Goal: Task Accomplishment & Management: Complete application form

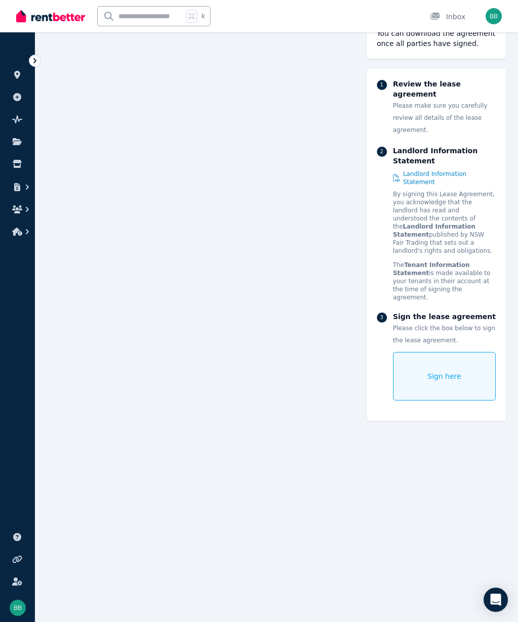
scroll to position [7094, 0]
click at [446, 371] on span "Sign here" at bounding box center [444, 376] width 34 height 10
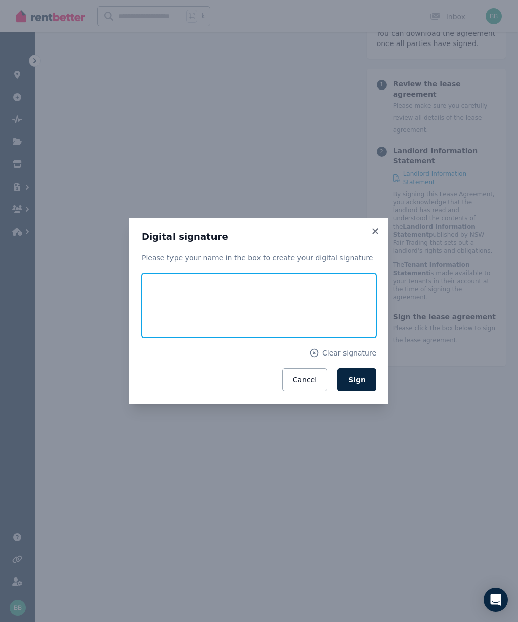
click at [171, 328] on input "text" at bounding box center [259, 305] width 235 height 65
type input "**********"
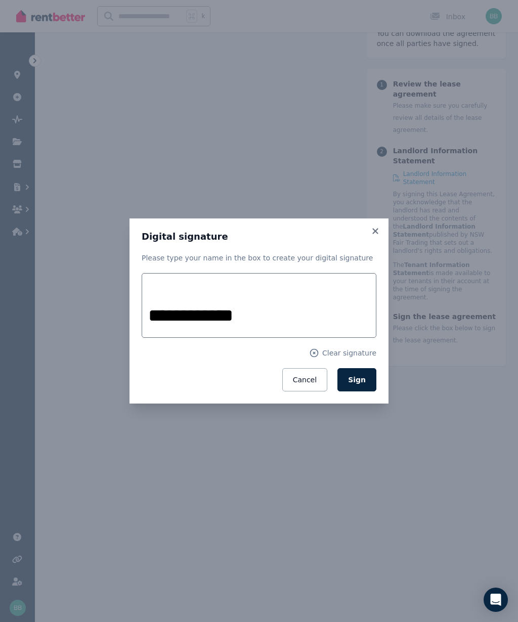
click at [364, 384] on span "Sign" at bounding box center [357, 380] width 18 height 8
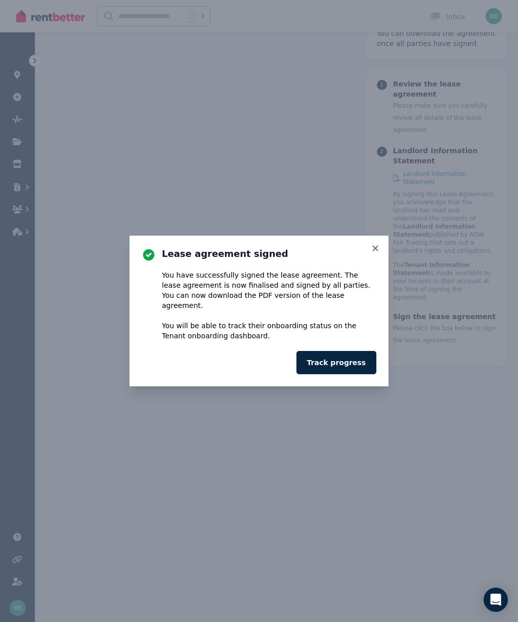
click at [347, 374] on button "Track progress" at bounding box center [336, 362] width 80 height 23
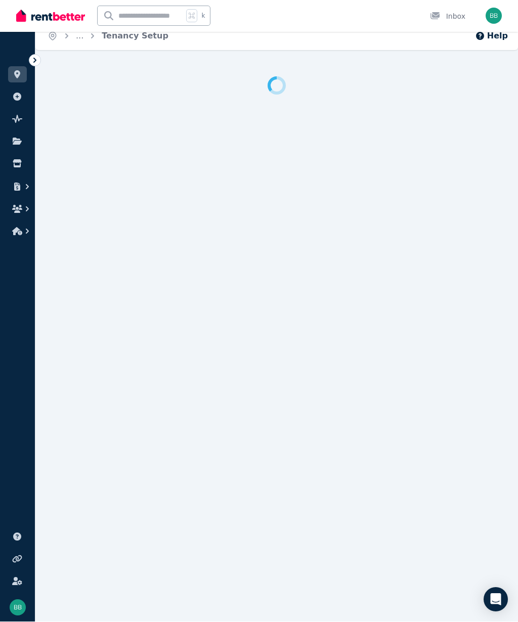
scroll to position [11, 0]
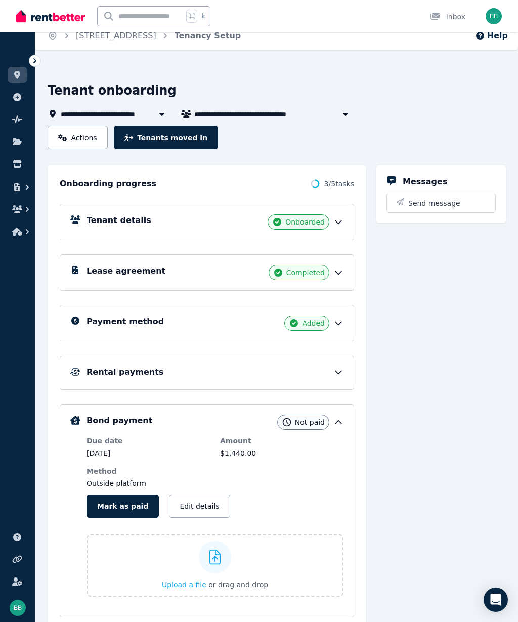
click at [307, 276] on span "Completed" at bounding box center [305, 273] width 38 height 10
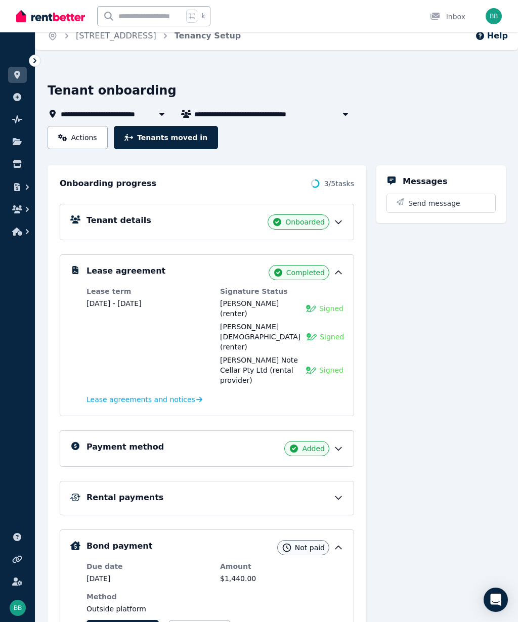
click at [267, 310] on div "[PERSON_NAME] (renter)" at bounding box center [260, 308] width 80 height 20
click at [330, 312] on span "Signed" at bounding box center [331, 309] width 24 height 10
click at [335, 314] on div "[PERSON_NAME] (renter) Signed" at bounding box center [281, 308] width 123 height 20
click at [338, 311] on span "Signed" at bounding box center [331, 309] width 24 height 10
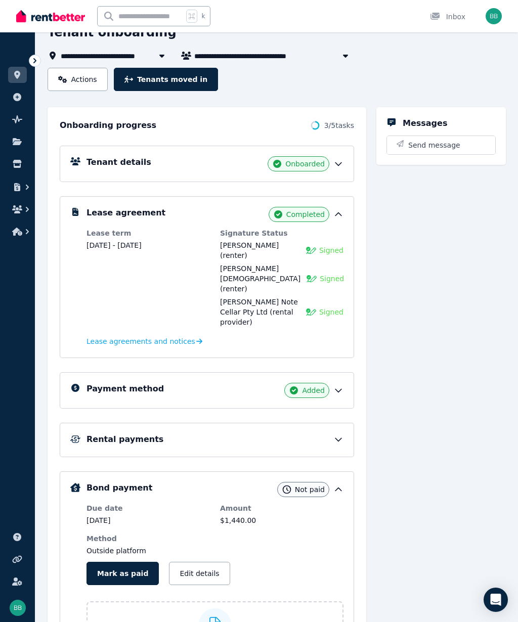
scroll to position [0, 0]
